Goal: Transaction & Acquisition: Book appointment/travel/reservation

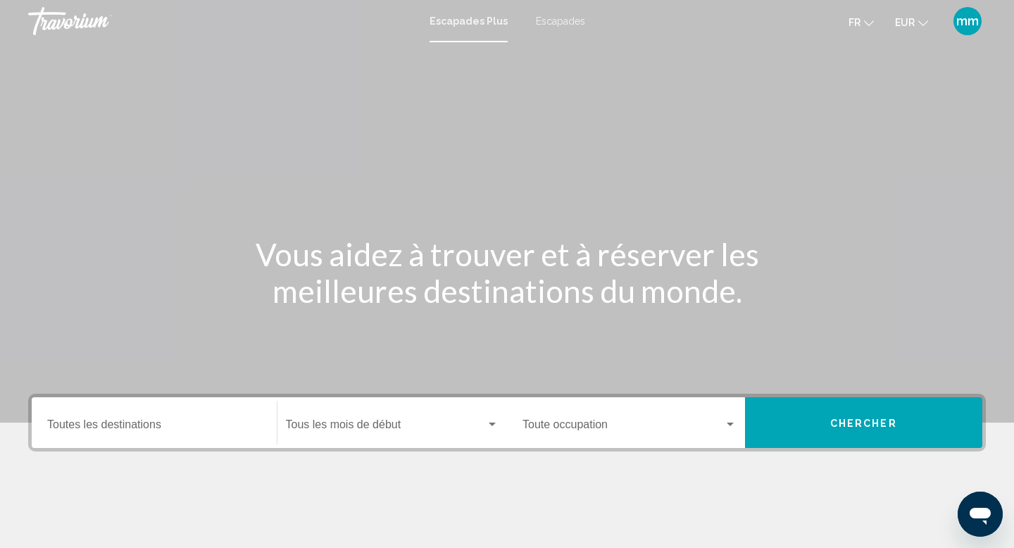
click at [125, 423] on input "Destination Toutes les destinations" at bounding box center [154, 427] width 214 height 13
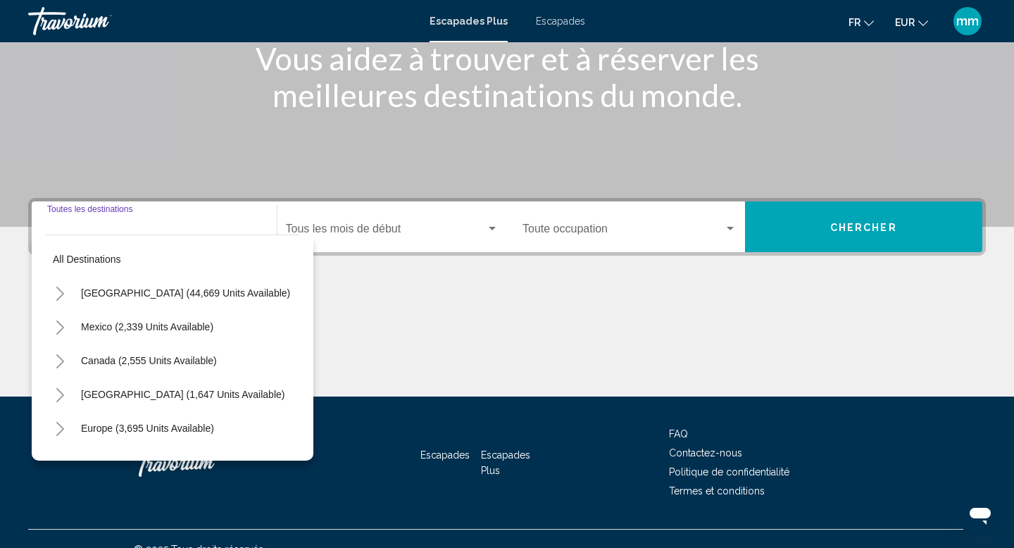
scroll to position [217, 0]
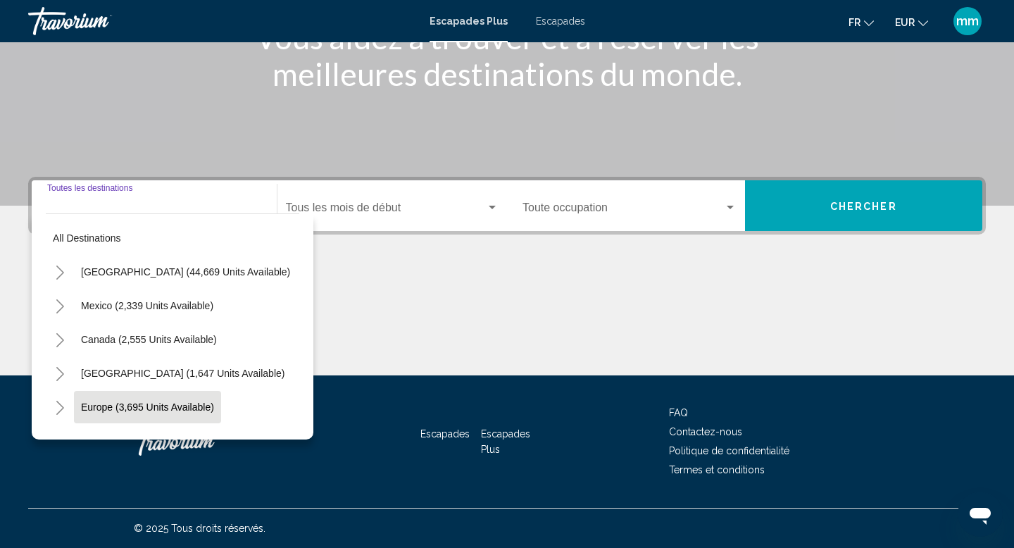
click at [135, 403] on span "Europe (3,695 units available)" at bounding box center [147, 406] width 133 height 11
type input "**********"
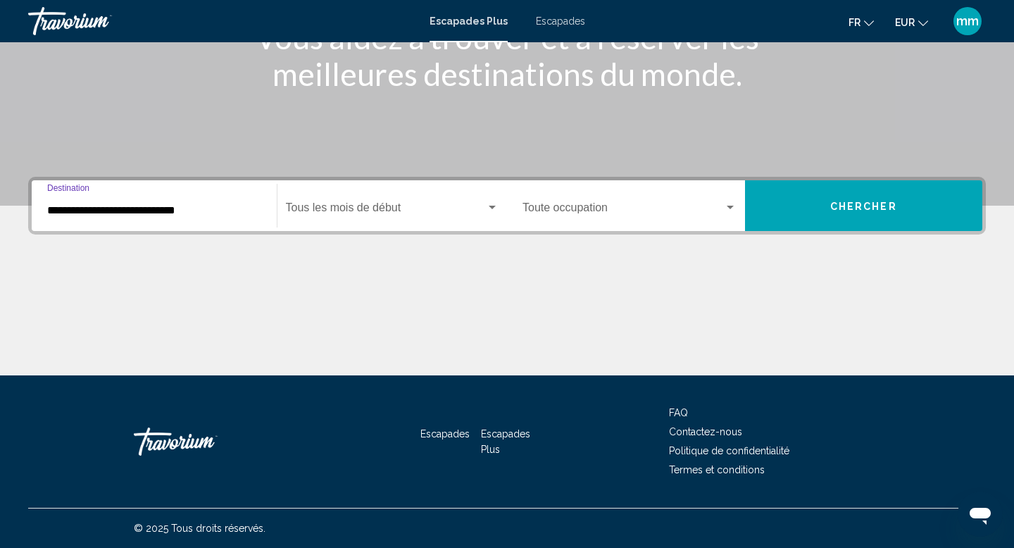
click at [811, 209] on button "Chercher" at bounding box center [864, 205] width 238 height 51
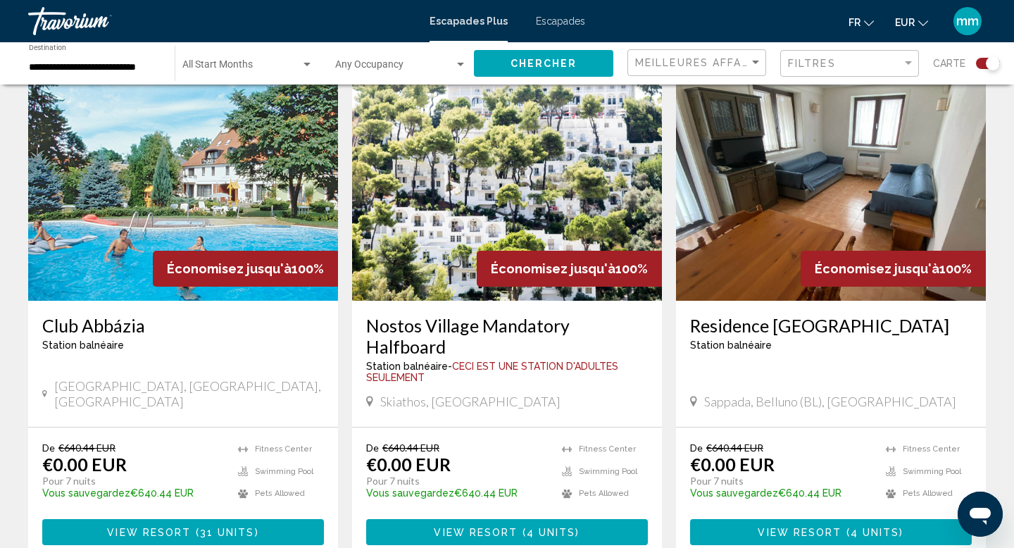
scroll to position [1544, 0]
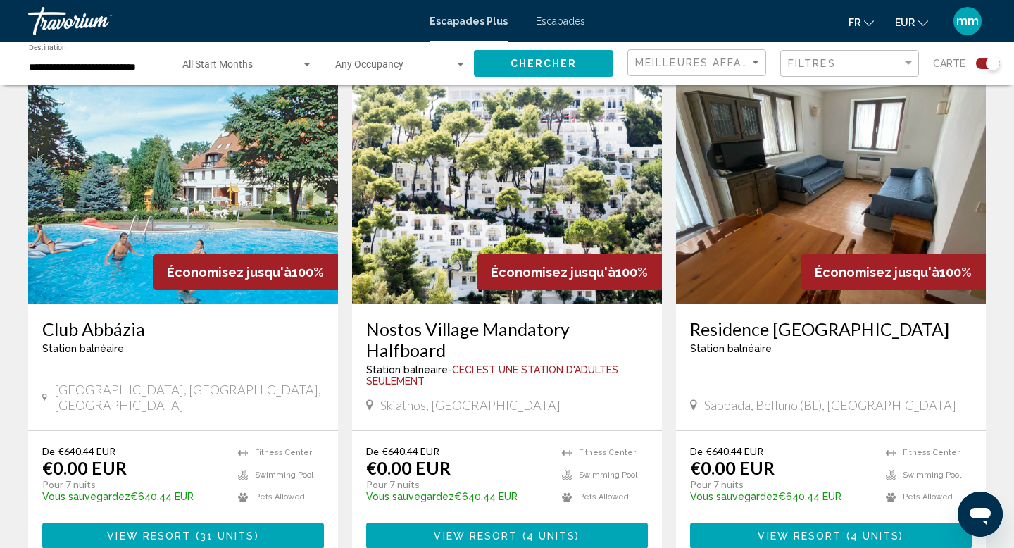
click at [787, 180] on img "Contenu principal" at bounding box center [831, 191] width 310 height 225
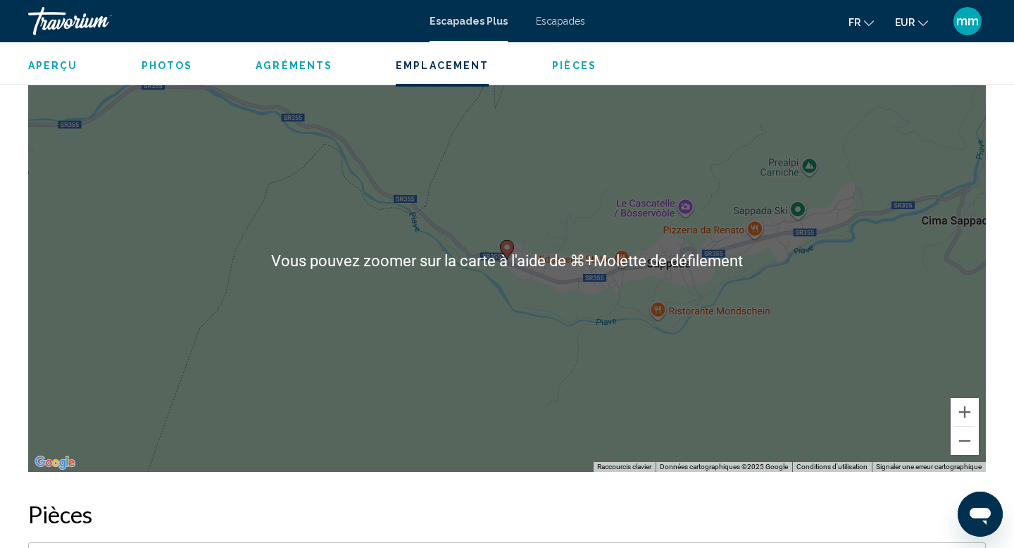
scroll to position [2121, 0]
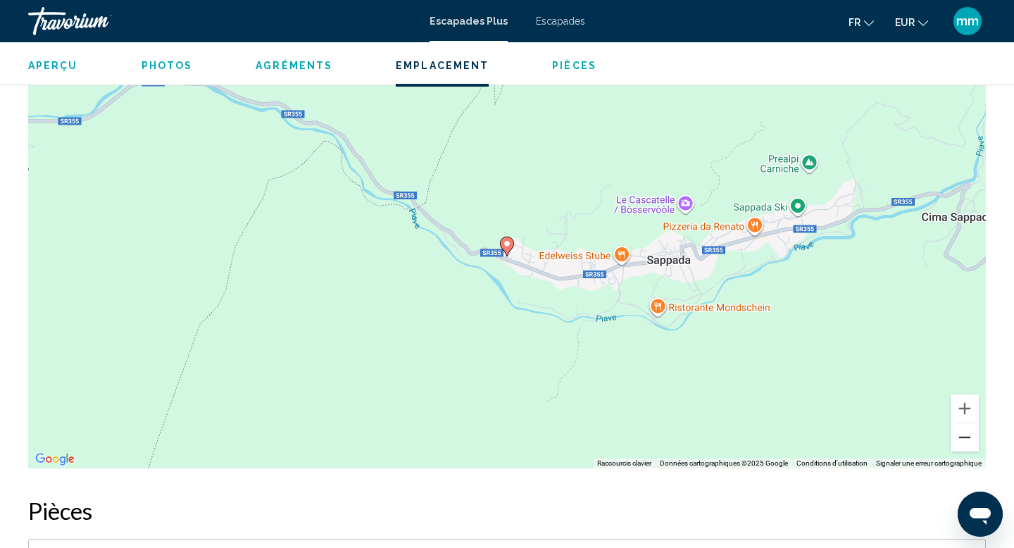
click at [966, 432] on button "Zoom arrière" at bounding box center [965, 437] width 28 height 28
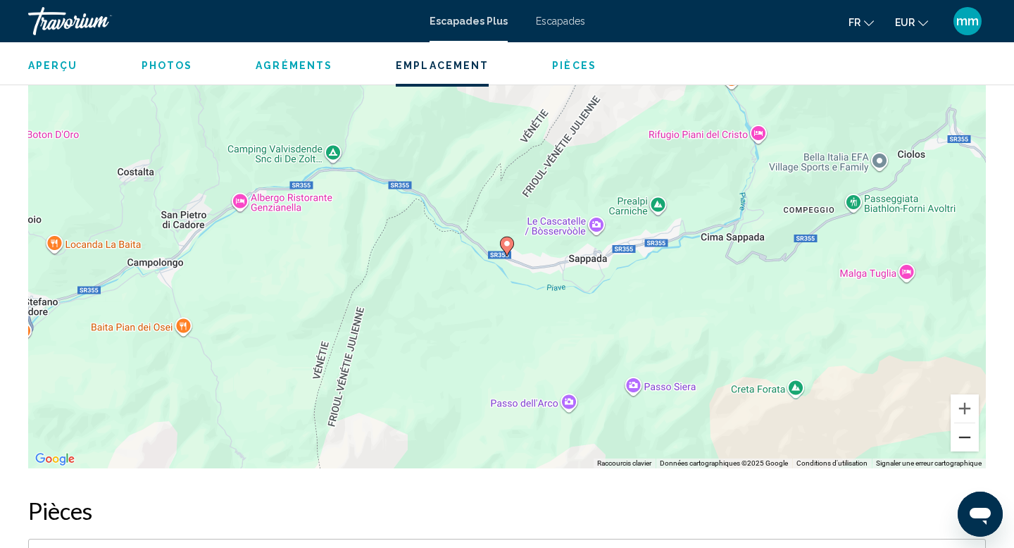
click at [966, 432] on button "Zoom arrière" at bounding box center [965, 437] width 28 height 28
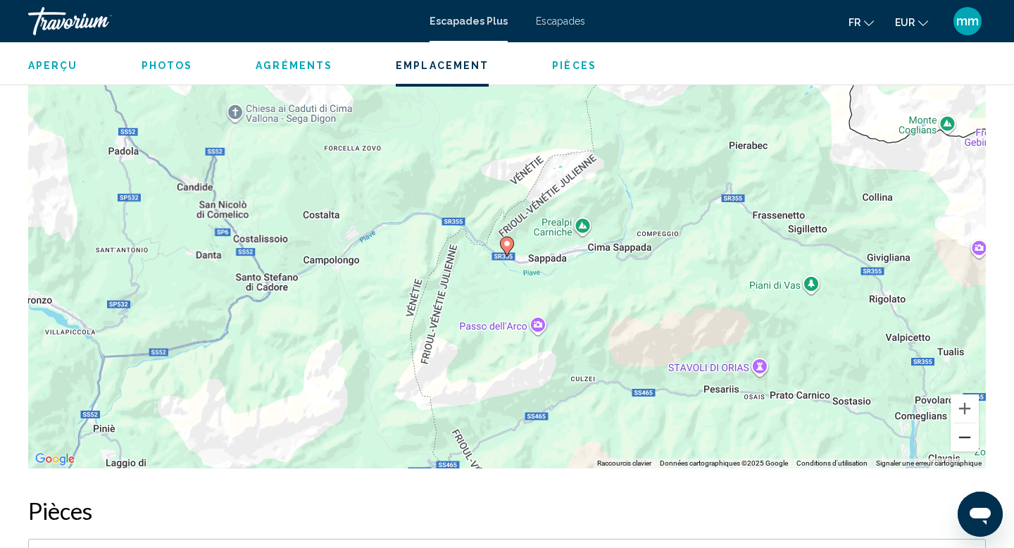
click at [966, 432] on button "Zoom arrière" at bounding box center [965, 437] width 28 height 28
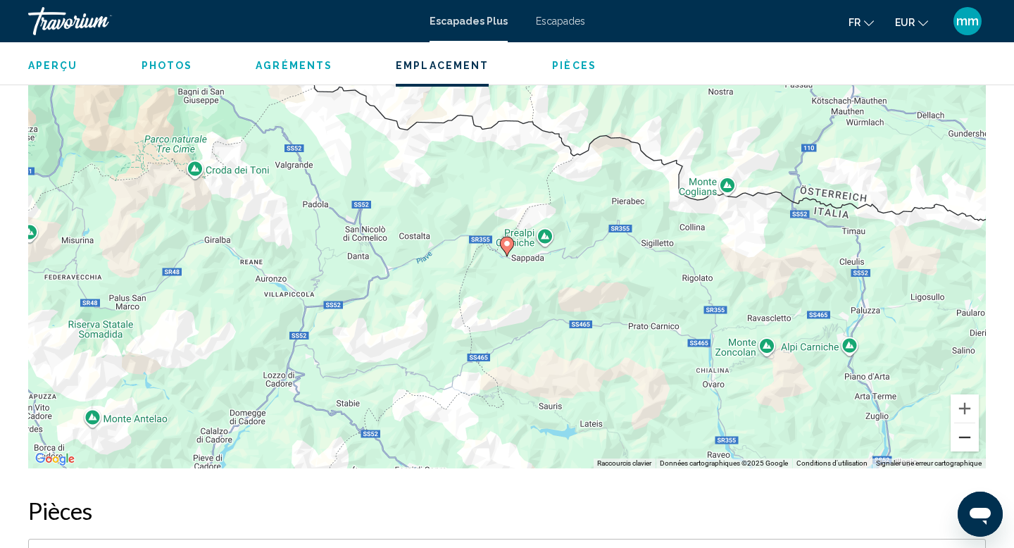
click at [966, 432] on button "Zoom arrière" at bounding box center [965, 437] width 28 height 28
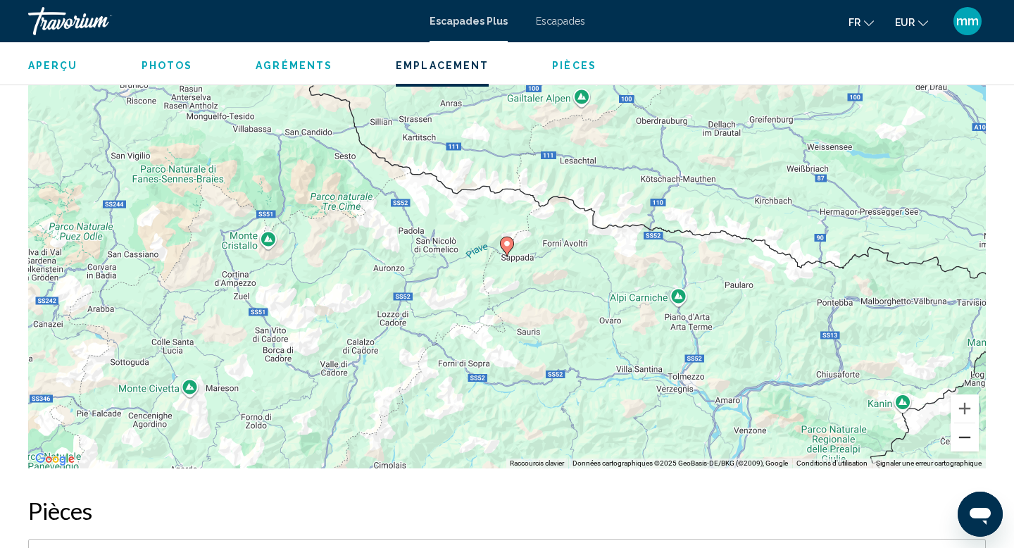
click at [966, 432] on button "Zoom arrière" at bounding box center [965, 437] width 28 height 28
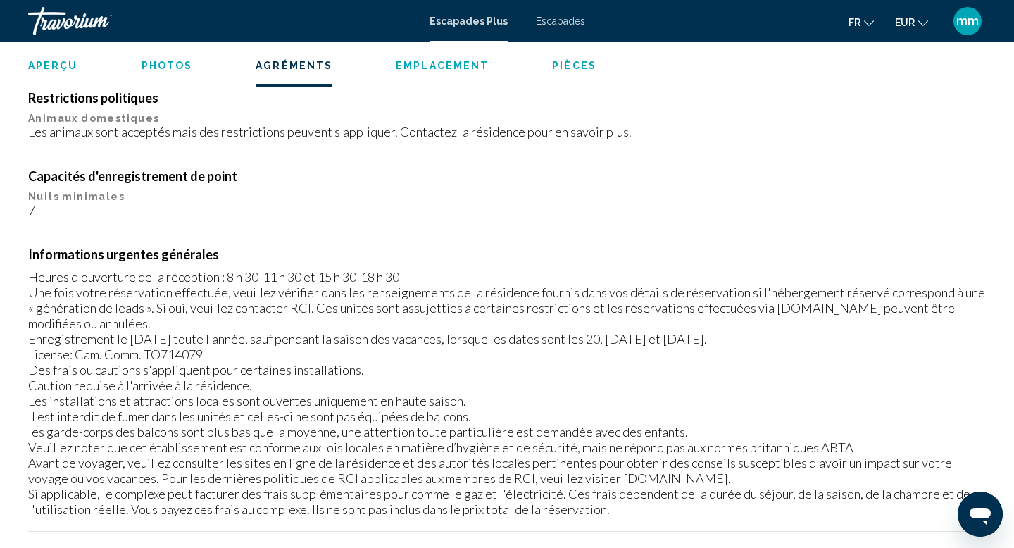
scroll to position [1476, 0]
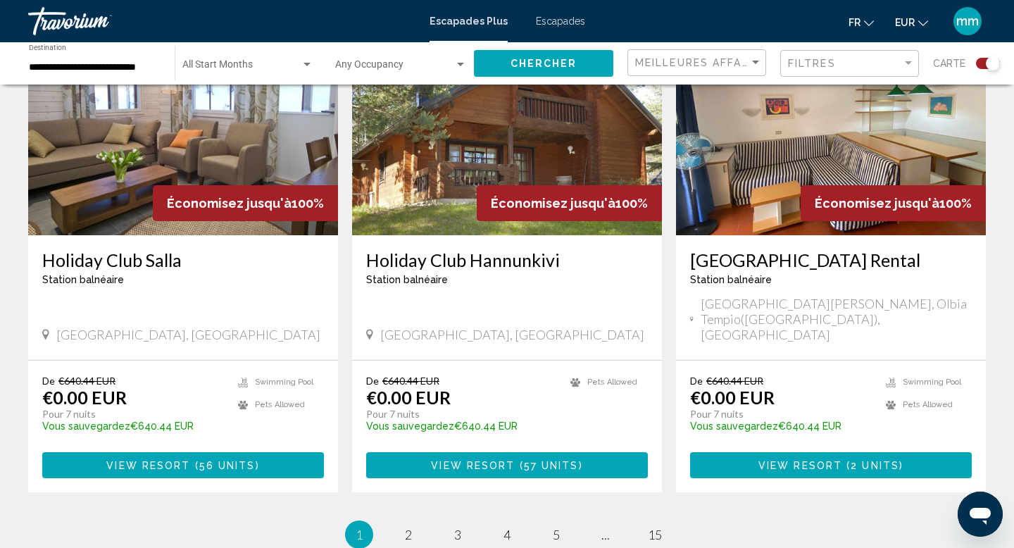
scroll to position [2126, 0]
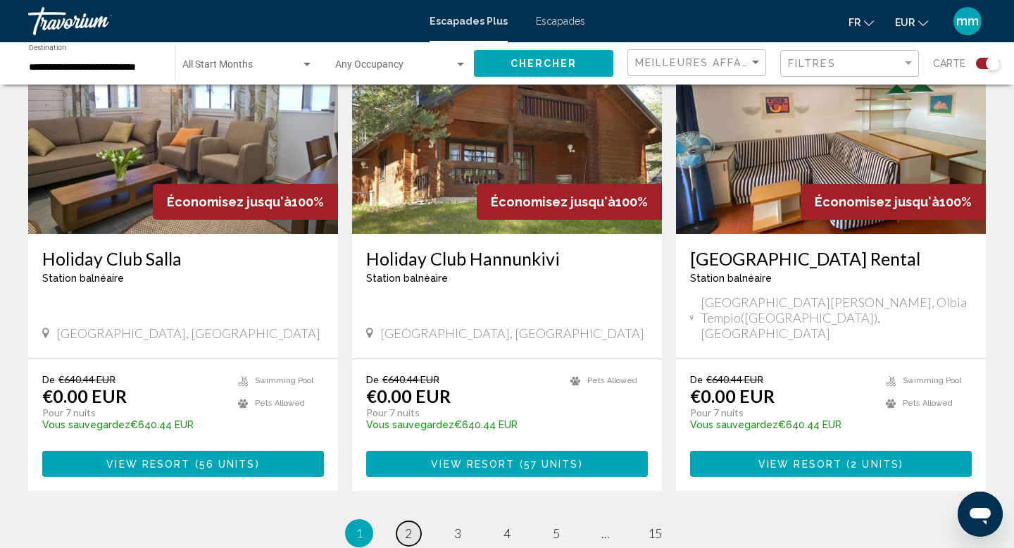
click at [402, 521] on link "page 2" at bounding box center [408, 533] width 25 height 25
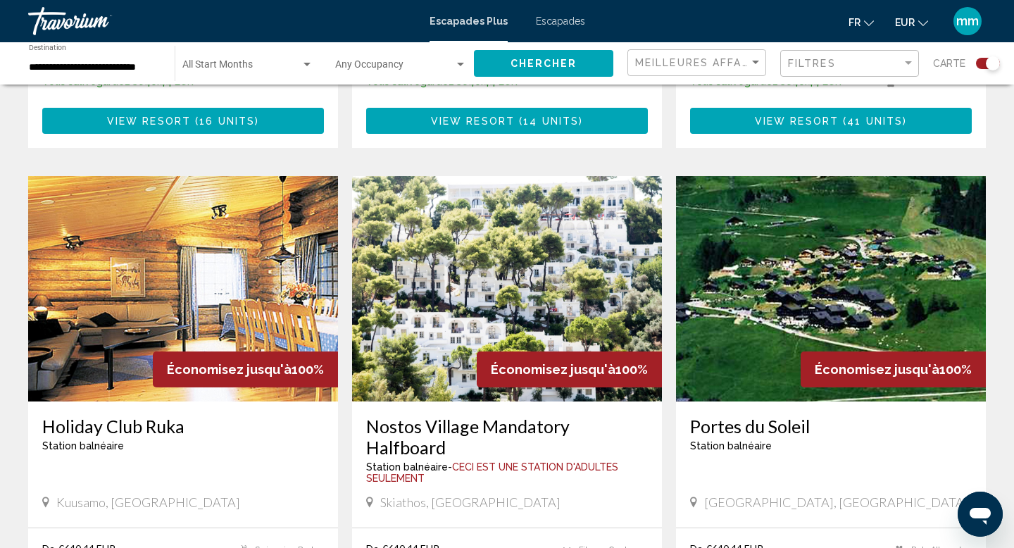
scroll to position [1879, 0]
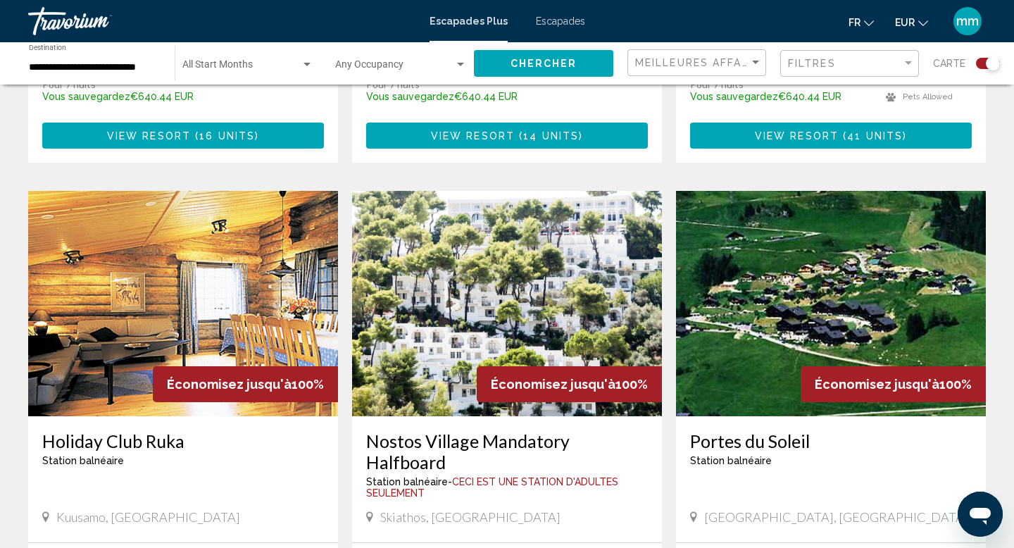
click at [703, 261] on img "Contenu principal" at bounding box center [831, 303] width 310 height 225
